Goal: Check status: Check status

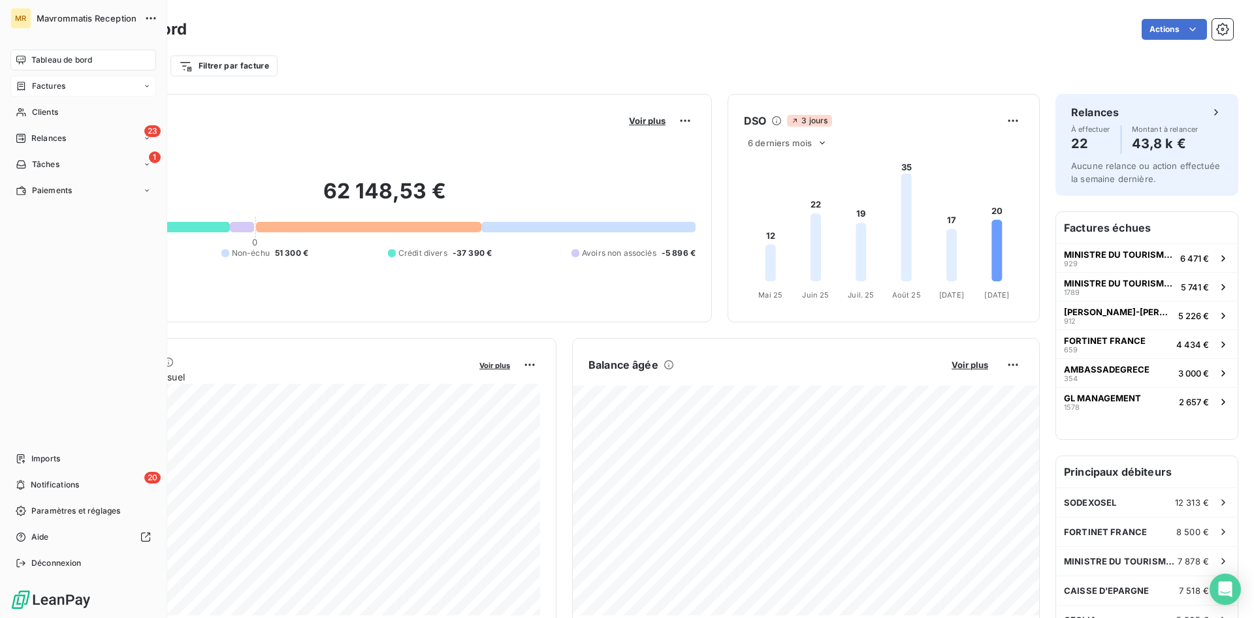
click at [61, 78] on div "Factures" at bounding box center [83, 86] width 146 height 21
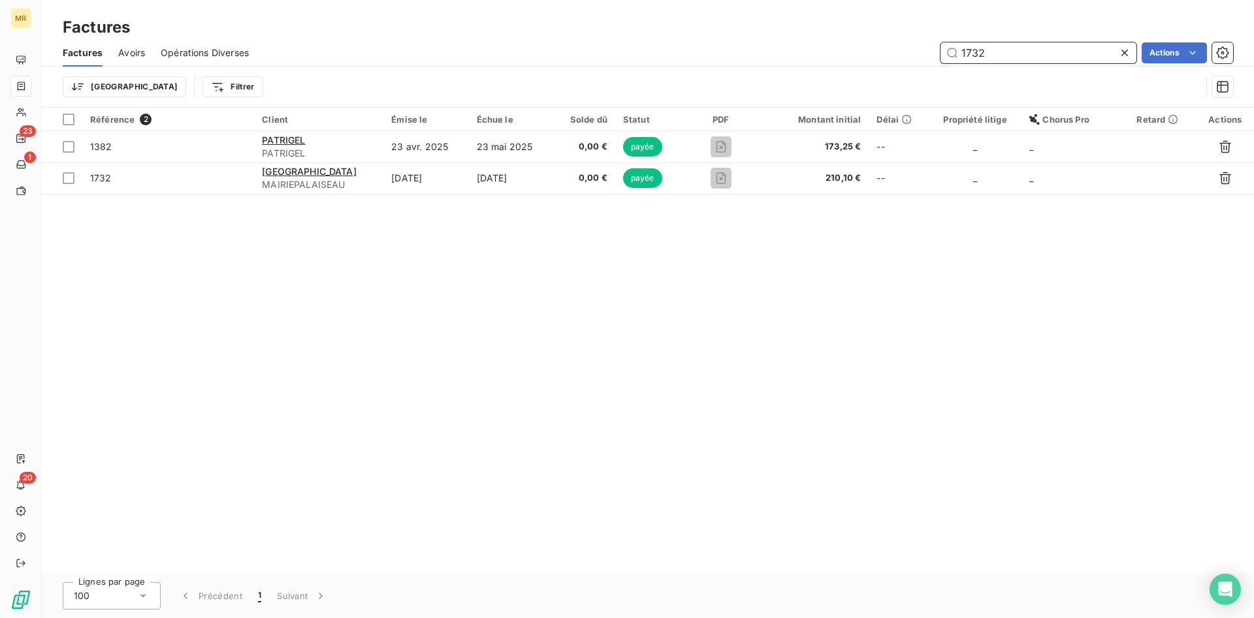
drag, startPoint x: 998, startPoint y: 46, endPoint x: 901, endPoint y: 50, distance: 96.7
click at [940, 50] on input "1732" at bounding box center [1038, 52] width 196 height 21
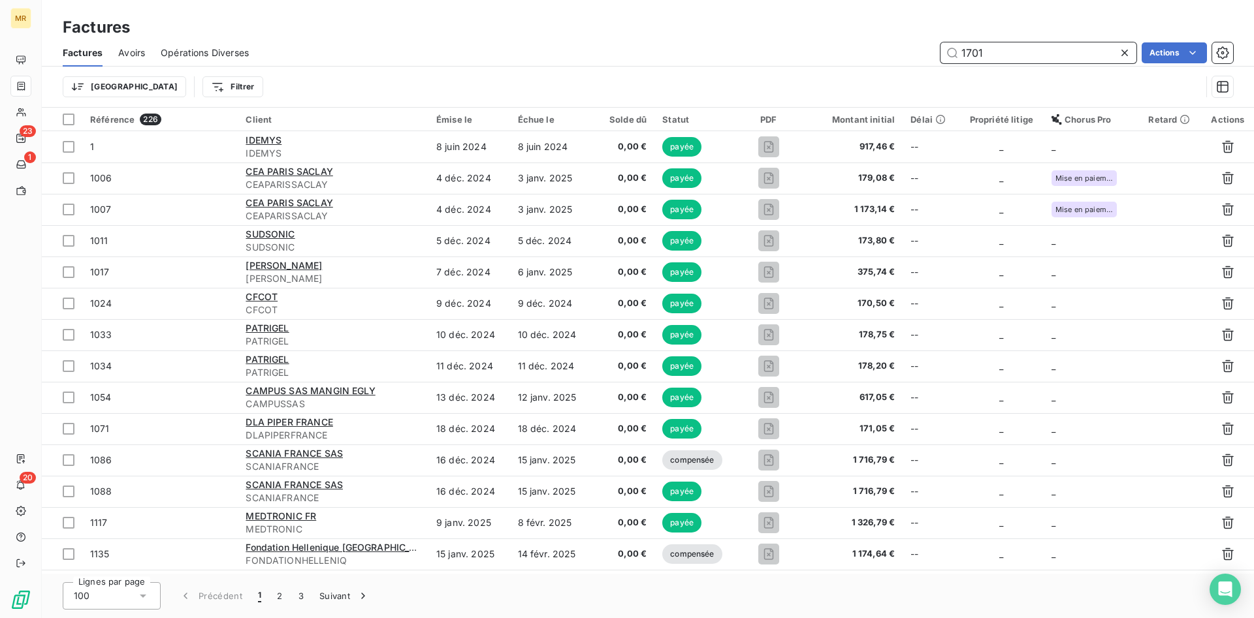
type input "1701"
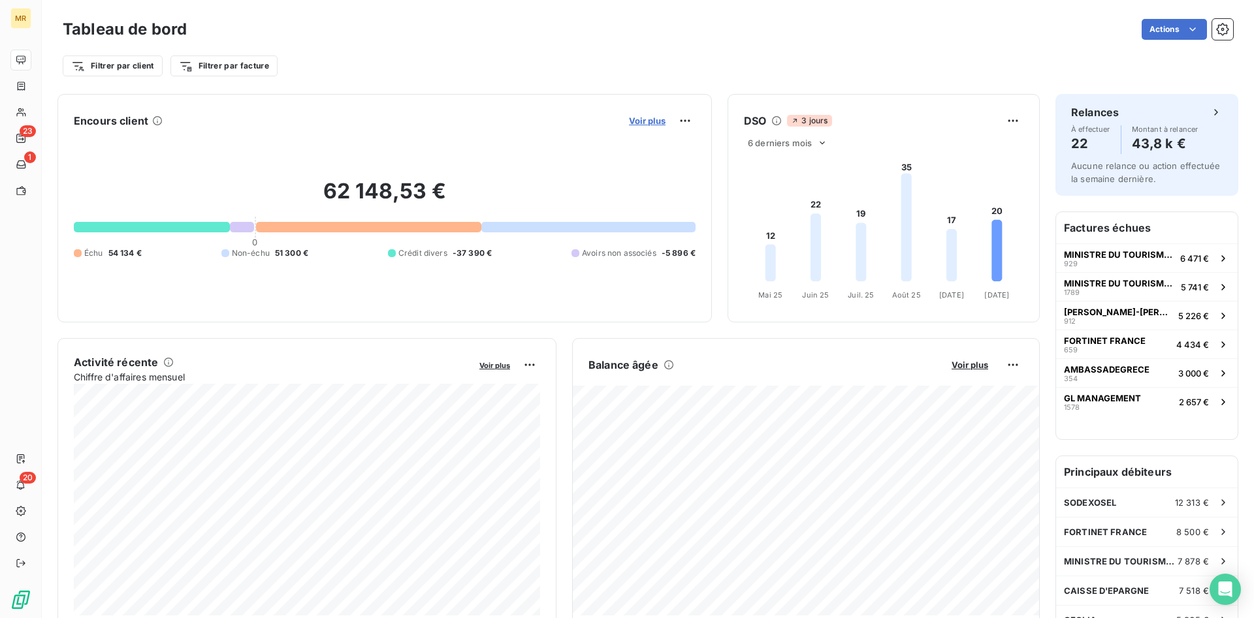
click at [651, 119] on span "Voir plus" at bounding box center [647, 121] width 37 height 10
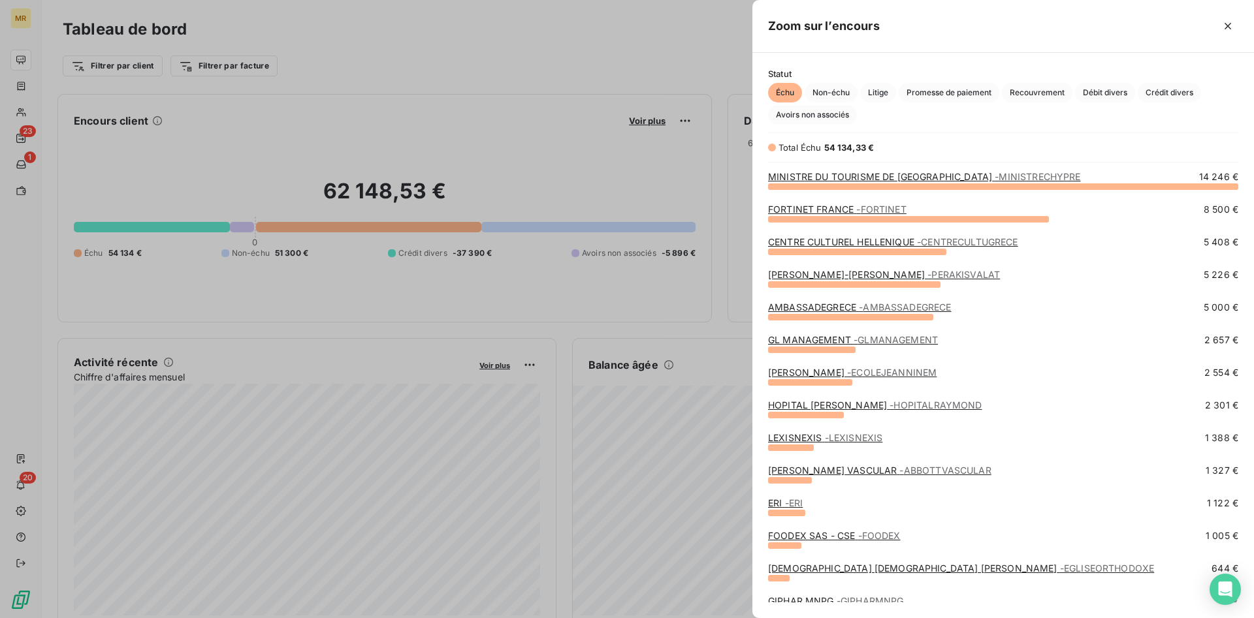
scroll to position [432, 502]
drag, startPoint x: 567, startPoint y: 67, endPoint x: 256, endPoint y: 57, distance: 311.7
click at [428, 32] on div at bounding box center [627, 309] width 1254 height 618
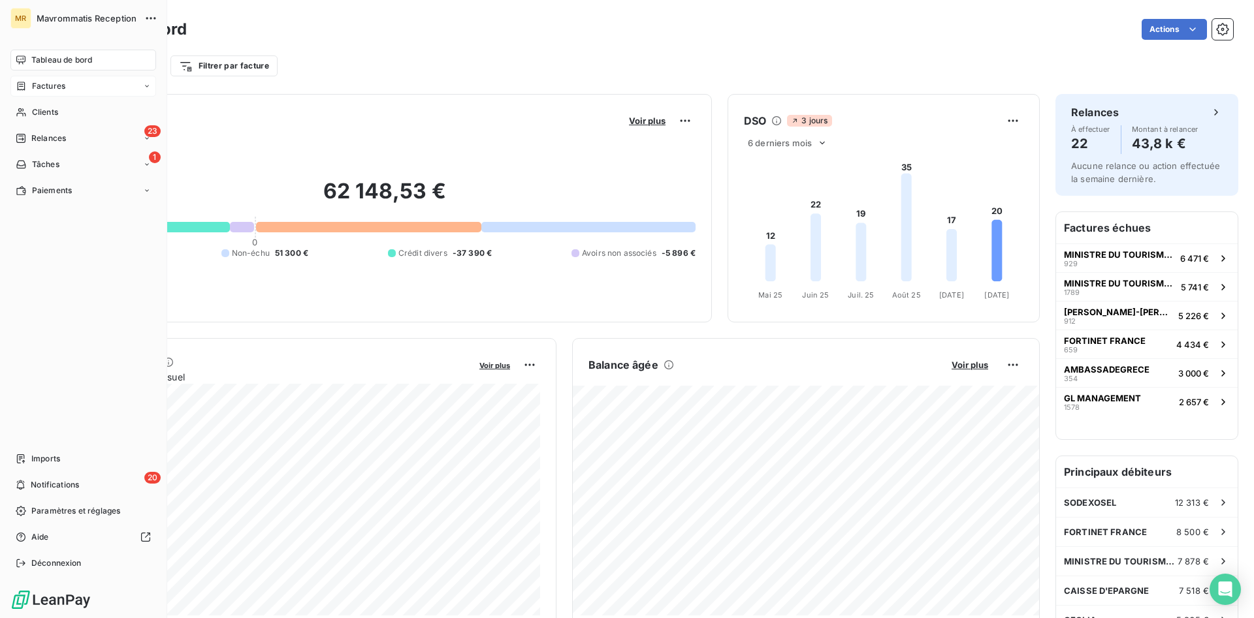
click at [43, 79] on div "Factures" at bounding box center [83, 86] width 146 height 21
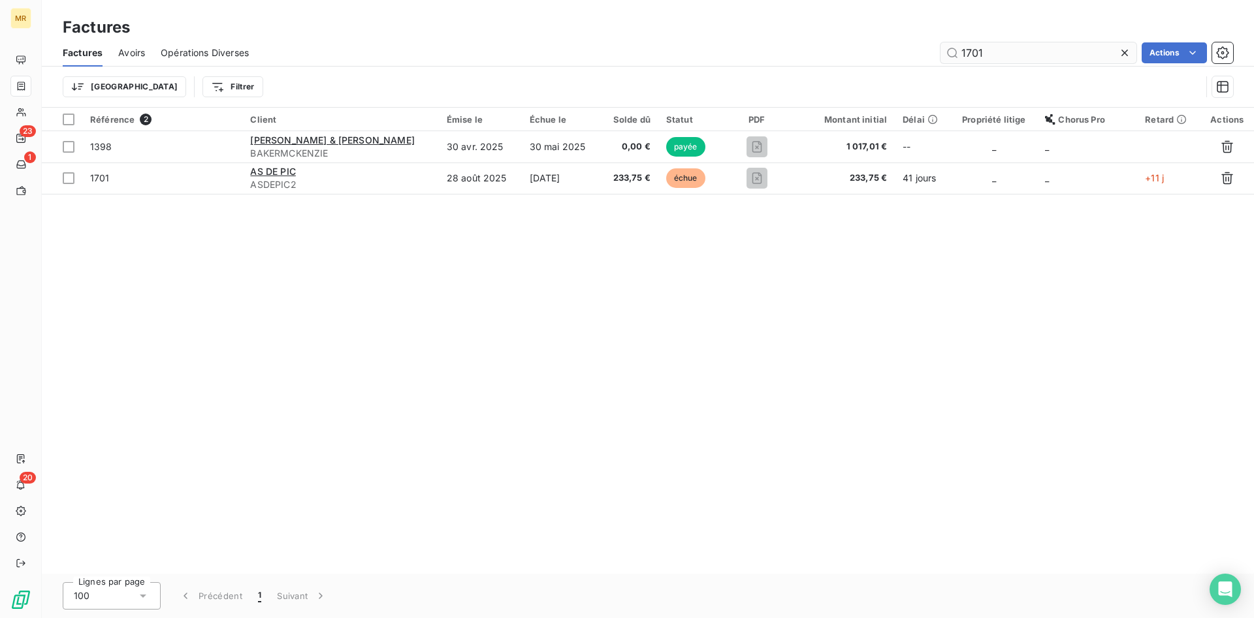
drag, startPoint x: 1015, startPoint y: 59, endPoint x: 843, endPoint y: 52, distance: 172.5
click at [940, 52] on input "1701" at bounding box center [1038, 52] width 196 height 21
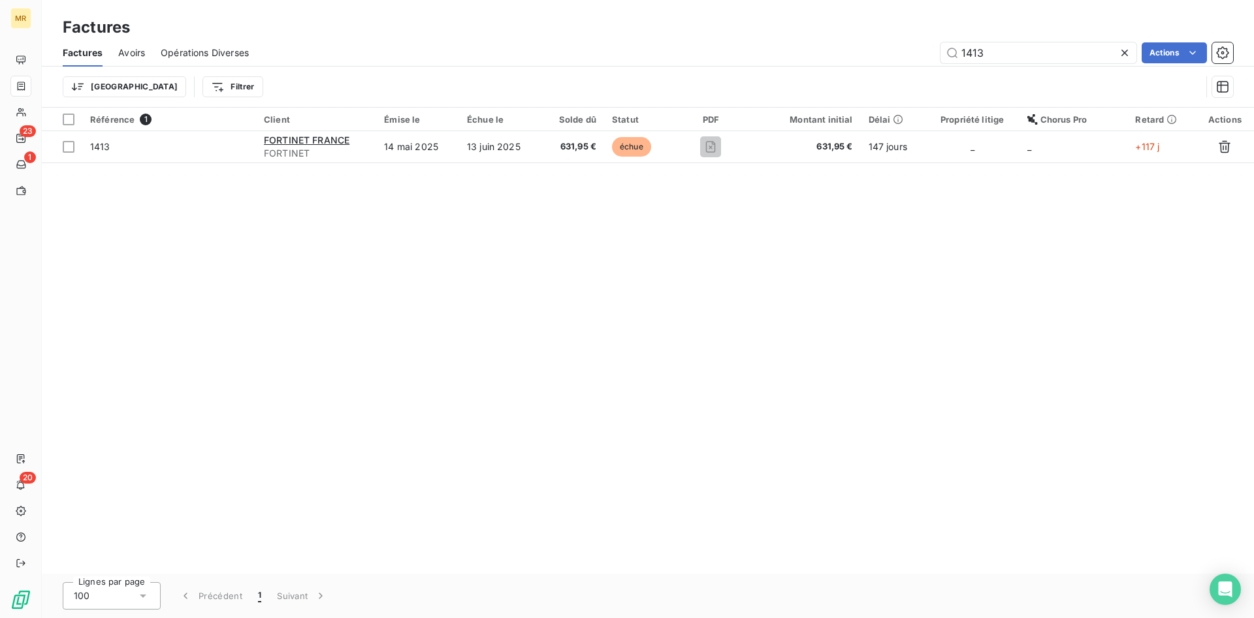
type input "1413"
